Goal: Information Seeking & Learning: Learn about a topic

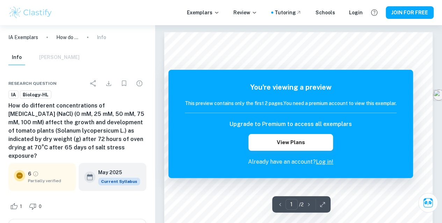
click at [117, 144] on h6 "How do different concentrations of [MEDICAL_DATA] (NaCl) (0 mM, 25 mM, 50 mM, 7…" at bounding box center [77, 131] width 138 height 59
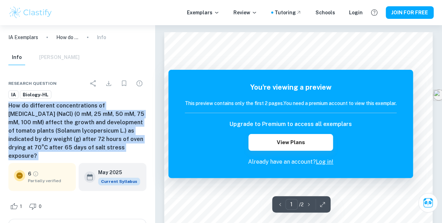
click at [117, 144] on h6 "How do different concentrations of [MEDICAL_DATA] (NaCl) (0 mM, 25 mM, 50 mM, 7…" at bounding box center [77, 131] width 138 height 59
copy div "How do different concentrations of [MEDICAL_DATA] (NaCl) (0 mM, 25 mM, 50 mM, 7…"
click at [103, 139] on h6 "How do different concentrations of [MEDICAL_DATA] (NaCl) (0 mM, 25 mM, 50 mM, 7…" at bounding box center [77, 131] width 138 height 59
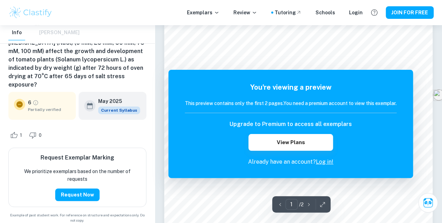
scroll to position [161, 0]
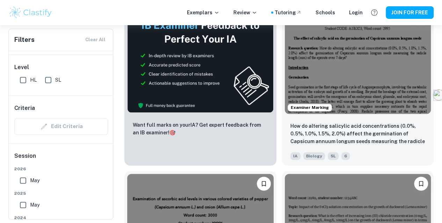
scroll to position [423, 0]
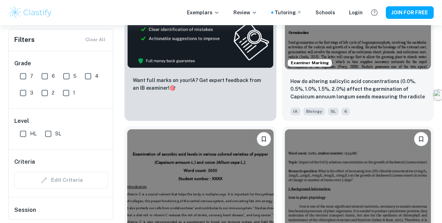
scroll to position [472, 0]
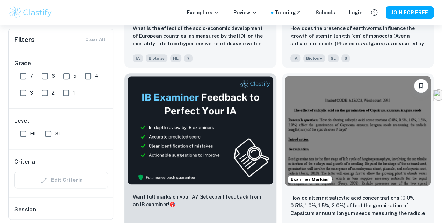
scroll to position [350, 0]
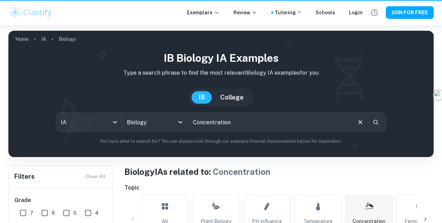
scroll to position [350, 0]
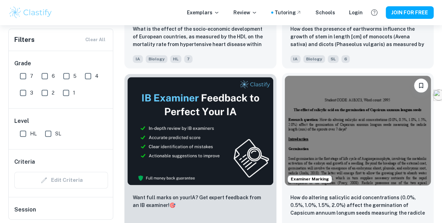
click at [285, 76] on img at bounding box center [358, 131] width 146 height 110
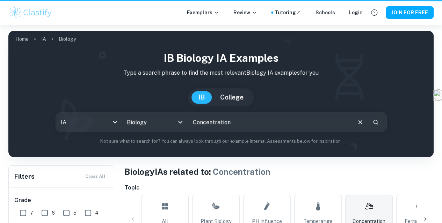
scroll to position [350, 0]
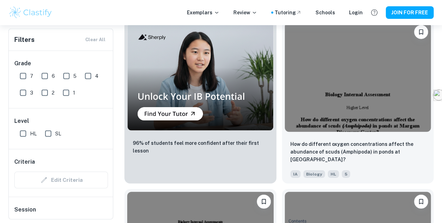
scroll to position [3521, 0]
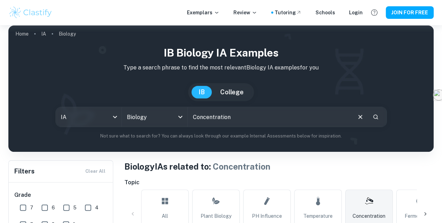
scroll to position [6, 0]
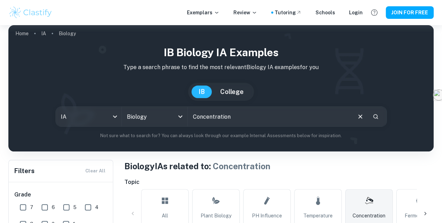
click at [243, 117] on input "Concentration" at bounding box center [269, 117] width 163 height 20
type input "C"
type input "tomato"
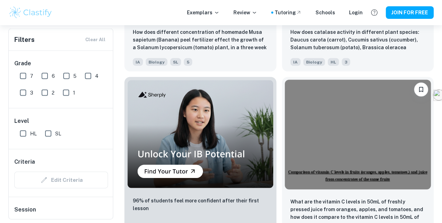
scroll to position [687, 0]
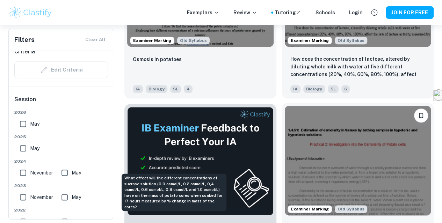
scroll to position [321, 0]
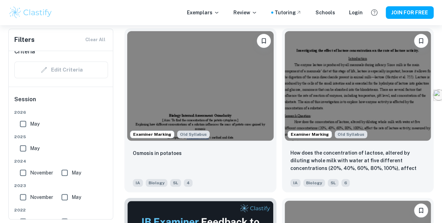
scroll to position [0, 0]
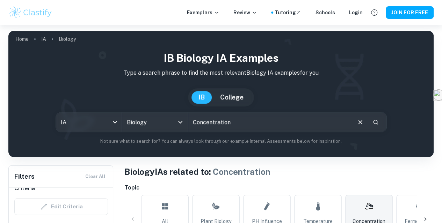
click at [239, 123] on input "Concentration" at bounding box center [269, 122] width 163 height 20
type input "germination"
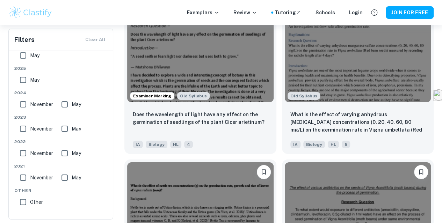
scroll to position [2495, 0]
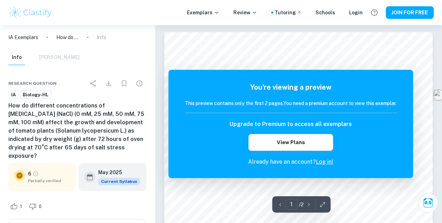
click at [96, 135] on h6 "How do different concentrations of [MEDICAL_DATA] (NaCl) (0 mM, 25 mM, 50 mM, 7…" at bounding box center [77, 131] width 138 height 59
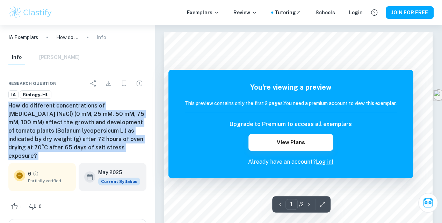
click at [96, 135] on h6 "How do different concentrations of [MEDICAL_DATA] (NaCl) (0 mM, 25 mM, 50 mM, 7…" at bounding box center [77, 131] width 138 height 59
copy div "How do different concentrations of [MEDICAL_DATA] (NaCl) (0 mM, 25 mM, 50 mM, 7…"
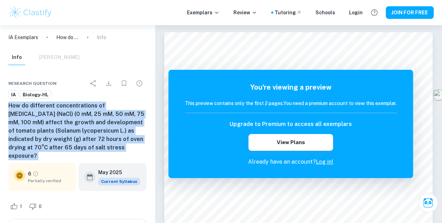
click at [105, 135] on h6 "How do different concentrations of [MEDICAL_DATA] (NaCl) (0 mM, 25 mM, 50 mM, 7…" at bounding box center [77, 131] width 138 height 59
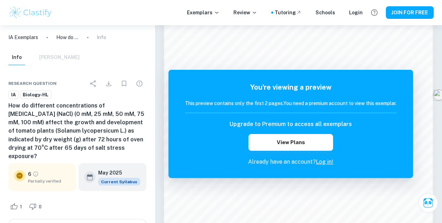
click at [54, 121] on h6 "How do different concentrations of [MEDICAL_DATA] (NaCl) (0 mM, 25 mM, 50 mM, 7…" at bounding box center [77, 131] width 138 height 59
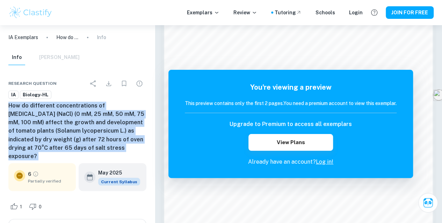
click at [54, 121] on h6 "How do different concentrations of [MEDICAL_DATA] (NaCl) (0 mM, 25 mM, 50 mM, 7…" at bounding box center [77, 131] width 138 height 59
copy div "How do different concentrations of [MEDICAL_DATA] (NaCl) (0 mM, 25 mM, 50 mM, 7…"
click at [112, 128] on h6 "How do different concentrations of [MEDICAL_DATA] (NaCl) (0 mM, 25 mM, 50 mM, 7…" at bounding box center [77, 131] width 138 height 59
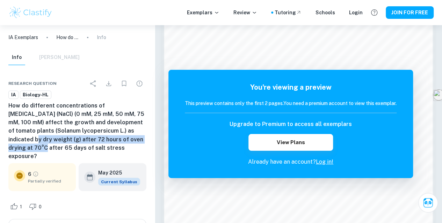
drag, startPoint x: 112, startPoint y: 128, endPoint x: 130, endPoint y: 136, distance: 19.4
click at [130, 136] on h6 "How do different concentrations of [MEDICAL_DATA] (NaCl) (0 mM, 25 mM, 50 mM, 7…" at bounding box center [77, 131] width 138 height 59
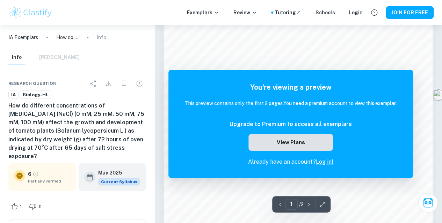
click at [279, 144] on button "View Plans" at bounding box center [290, 142] width 84 height 17
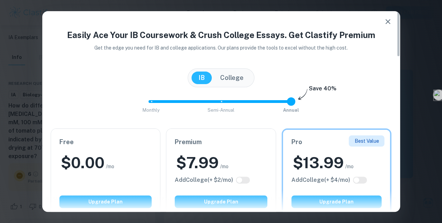
click at [413, 88] on div "Easily Ace Your IB Coursework & Crush College Essays. Get Clastify Premium Get …" at bounding box center [221, 111] width 442 height 223
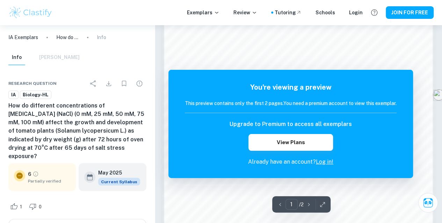
click at [43, 133] on h6 "How do different concentrations of sodium chloride (NaCl) (0 mM, 25 mM, 50 mM, …" at bounding box center [77, 131] width 138 height 59
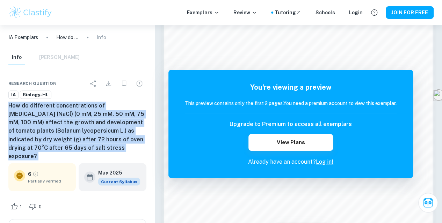
click at [43, 133] on h6 "How do different concentrations of sodium chloride (NaCl) (0 mM, 25 mM, 50 mM, …" at bounding box center [77, 131] width 138 height 59
copy div "How do different concentrations of sodium chloride (NaCl) (0 mM, 25 mM, 50 mM, …"
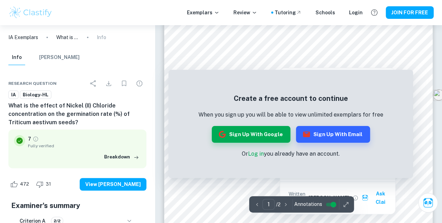
scroll to position [149, 0]
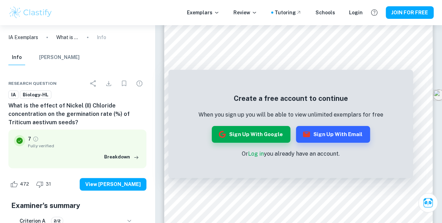
click at [78, 114] on h6 "What is the effect of Nickel (II) Chloride concentration on the germination rat…" at bounding box center [77, 114] width 138 height 25
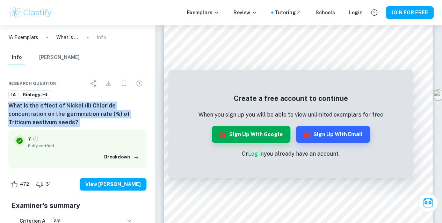
click at [78, 114] on h6 "What is the effect of Nickel (II) Chloride concentration on the germination rat…" at bounding box center [77, 114] width 138 height 25
copy div "What is the effect of Nickel (II) Chloride concentration on the germination rat…"
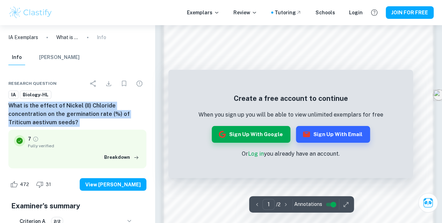
scroll to position [529, 0]
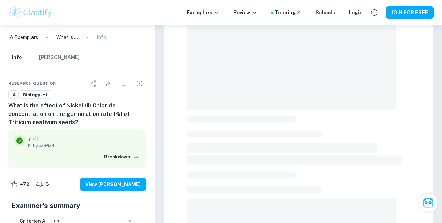
scroll to position [148, 0]
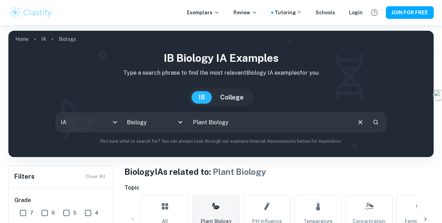
click at [269, 130] on input "Plant Biology" at bounding box center [269, 122] width 163 height 20
type input "concentration"
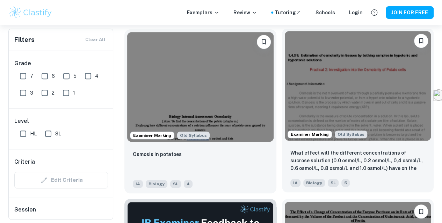
scroll to position [226, 0]
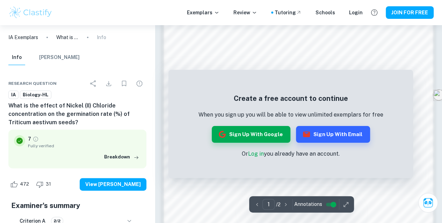
scroll to position [422, 0]
